Goal: Information Seeking & Learning: Understand process/instructions

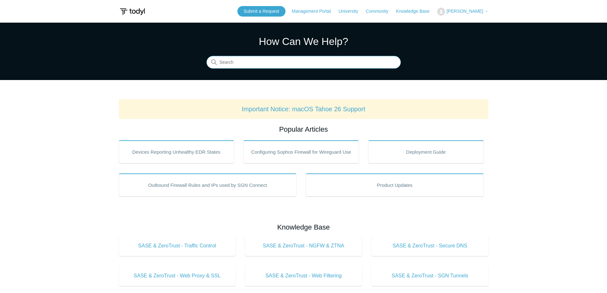
click at [353, 61] on input "Search" at bounding box center [303, 62] width 194 height 13
type input "whitelist a url"
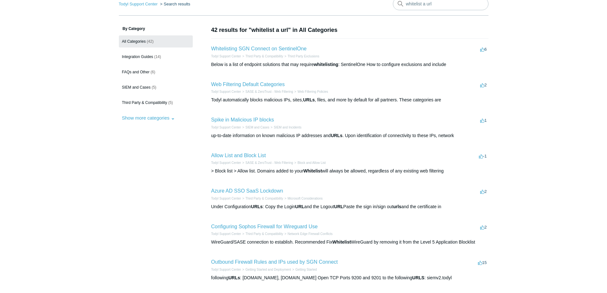
scroll to position [64, 0]
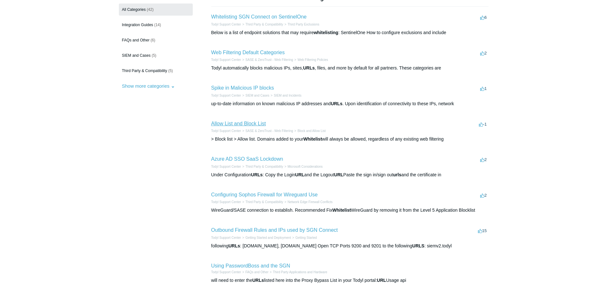
click at [260, 122] on link "Allow List and Block List" at bounding box center [238, 123] width 55 height 5
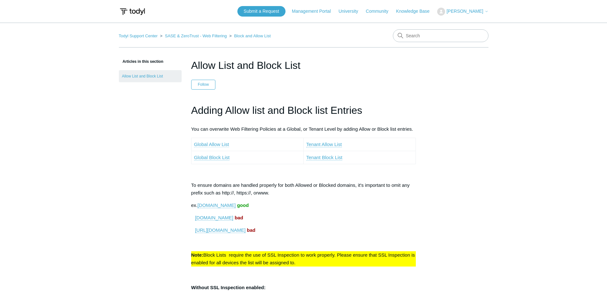
click at [224, 146] on link "Global Allow List" at bounding box center [211, 144] width 35 height 6
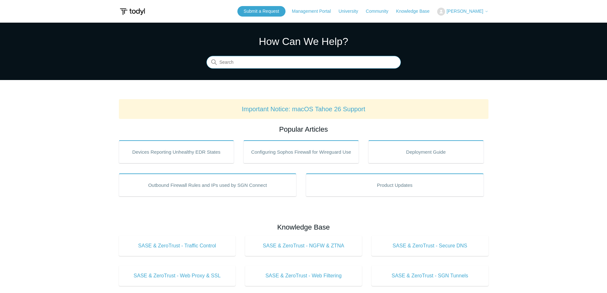
click at [347, 61] on input "Search" at bounding box center [303, 62] width 194 height 13
type input "allow domain sase"
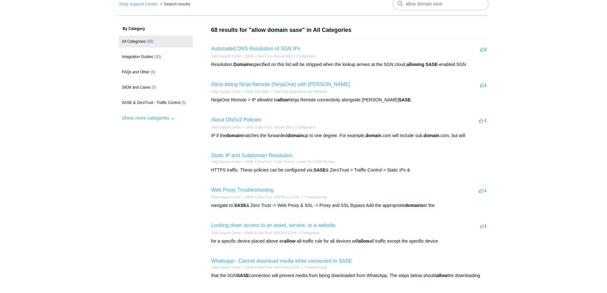
scroll to position [64, 0]
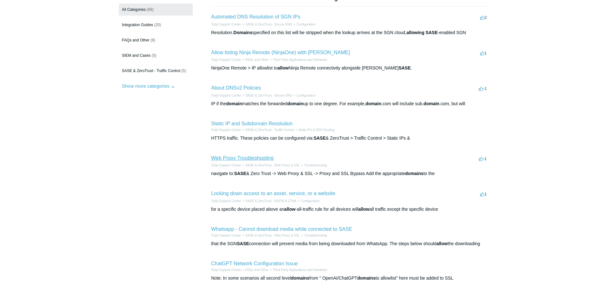
click at [265, 157] on link "Web Proxy Troubleshooting" at bounding box center [242, 157] width 62 height 5
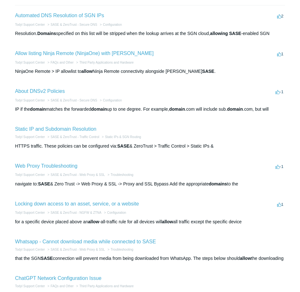
scroll to position [127, 0]
